Goal: Find specific page/section: Find specific page/section

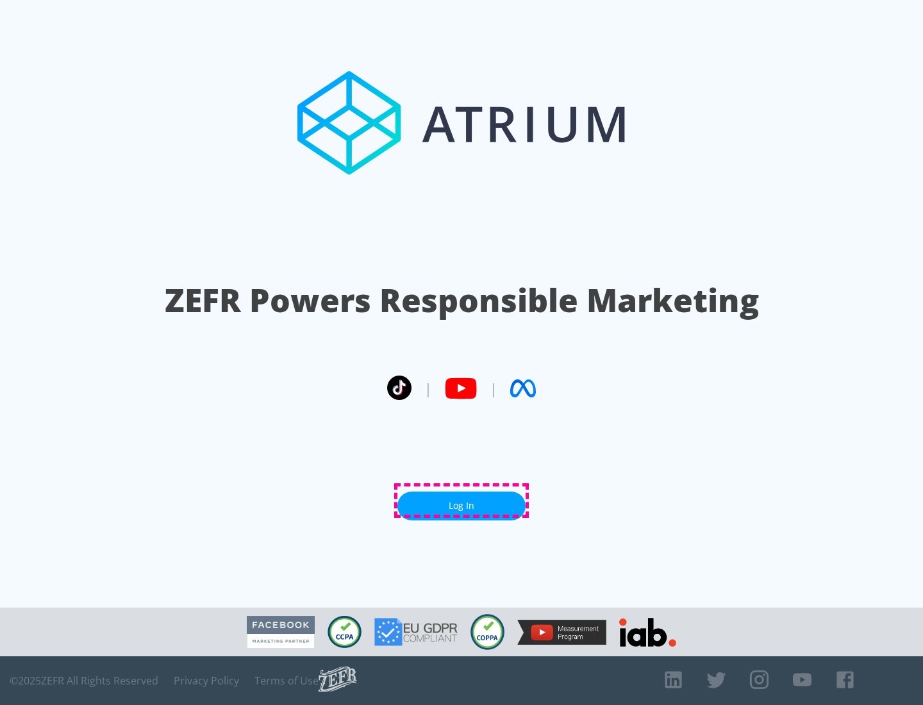
click at [462, 501] on link "Log In" at bounding box center [461, 506] width 128 height 29
